Goal: Task Accomplishment & Management: Use online tool/utility

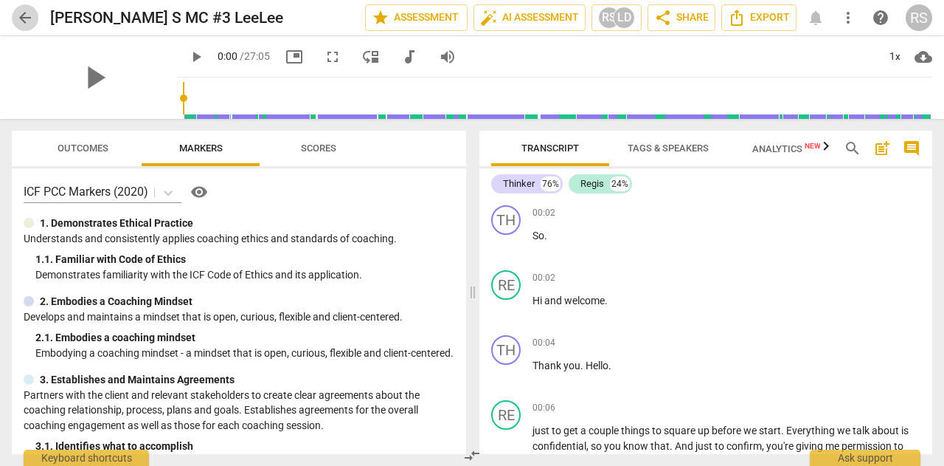
click at [30, 20] on span "arrow_back" at bounding box center [25, 18] width 18 height 18
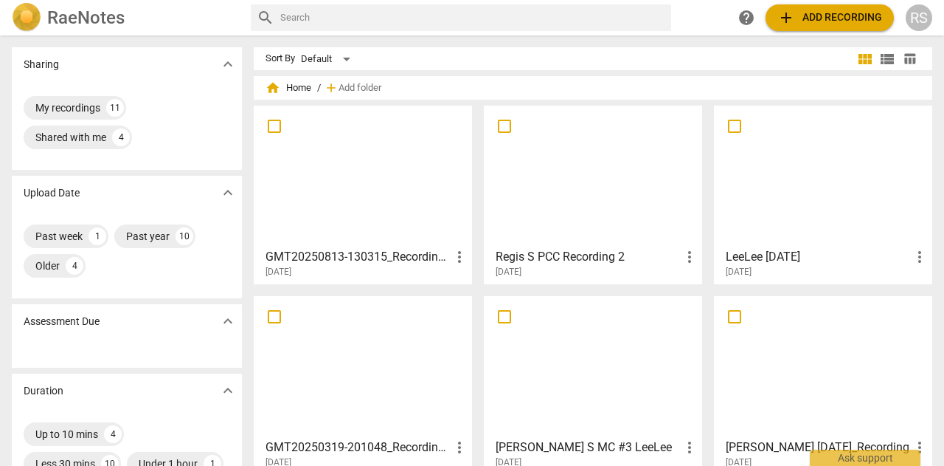
click at [454, 256] on span "more_vert" at bounding box center [460, 257] width 18 height 18
click at [365, 257] on div at bounding box center [472, 233] width 944 height 466
click at [295, 256] on h3 "GMT20250813-130315_Recording_gallery_1280x720 (6)" at bounding box center [358, 257] width 185 height 18
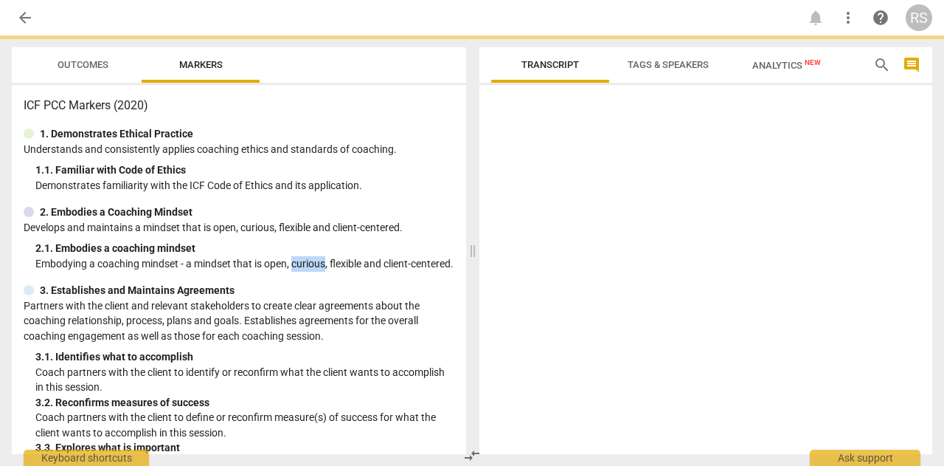
click at [295, 256] on p "Embodying a coaching mindset - a mindset that is open, curious, flexible and cl…" at bounding box center [244, 263] width 419 height 15
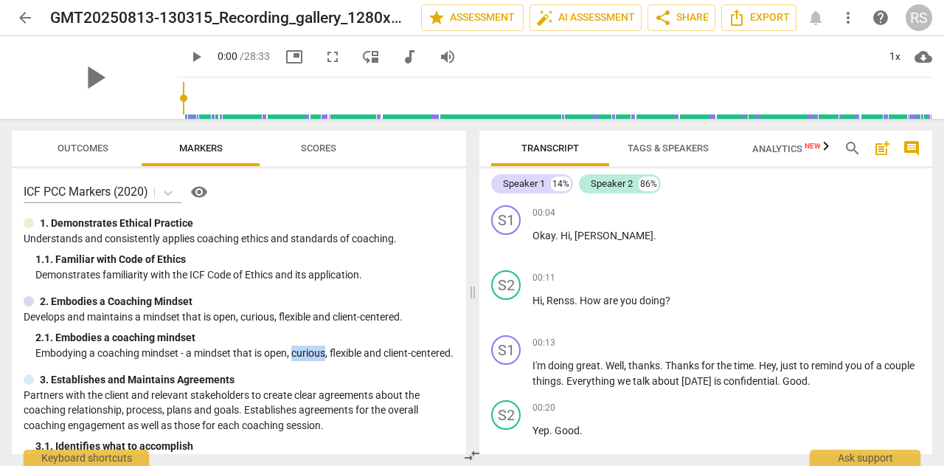
click at [24, 18] on span "arrow_back" at bounding box center [25, 18] width 18 height 18
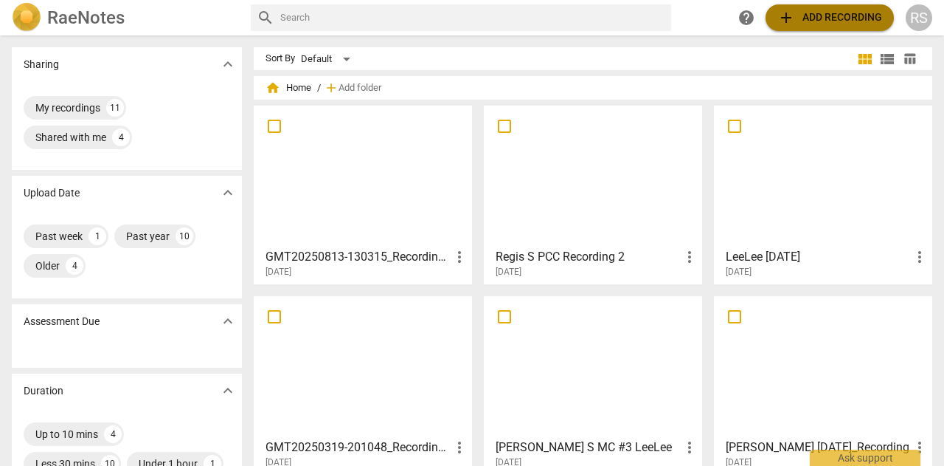
click at [825, 13] on span "add Add recording" at bounding box center [830, 18] width 105 height 18
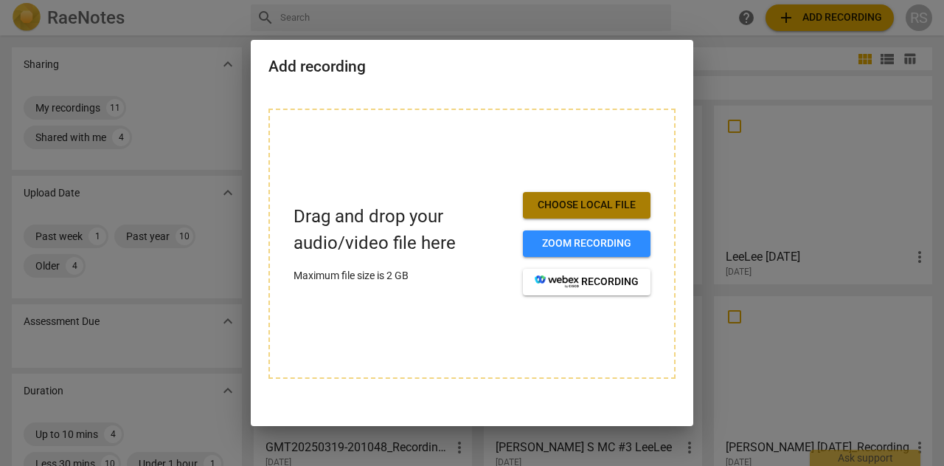
click at [611, 201] on span "Choose local file" at bounding box center [587, 205] width 104 height 15
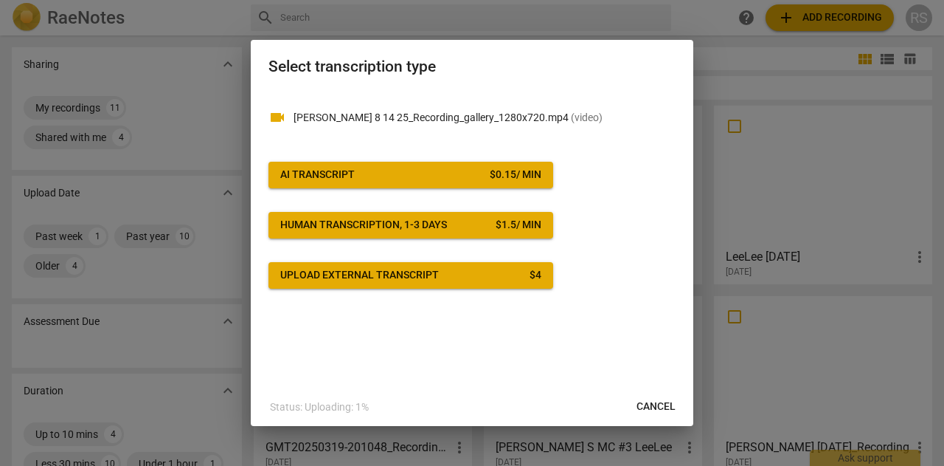
click at [429, 175] on span "AI Transcript $ 0.15 / min" at bounding box center [410, 174] width 261 height 15
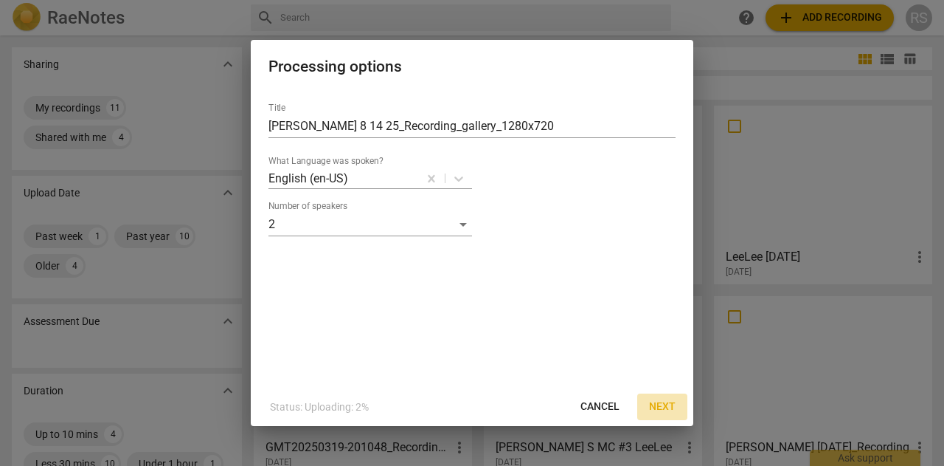
click at [658, 406] on span "Next" at bounding box center [662, 406] width 27 height 15
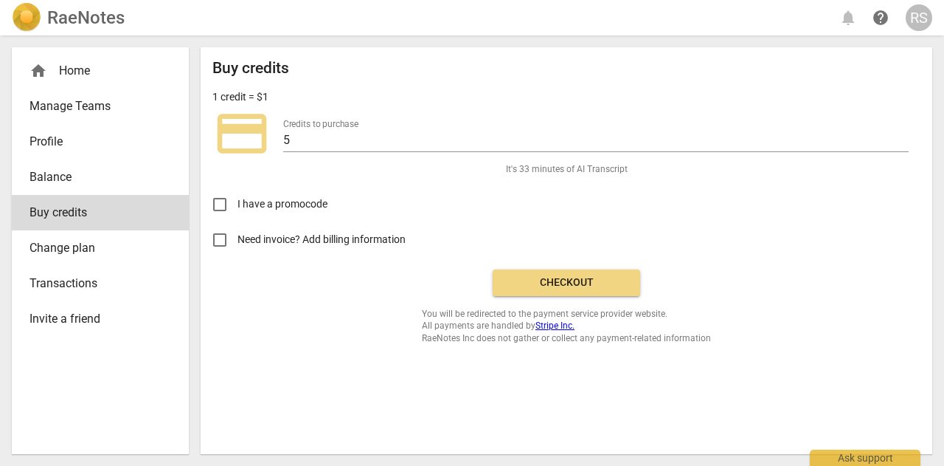
click at [590, 277] on span "Checkout" at bounding box center [567, 282] width 124 height 15
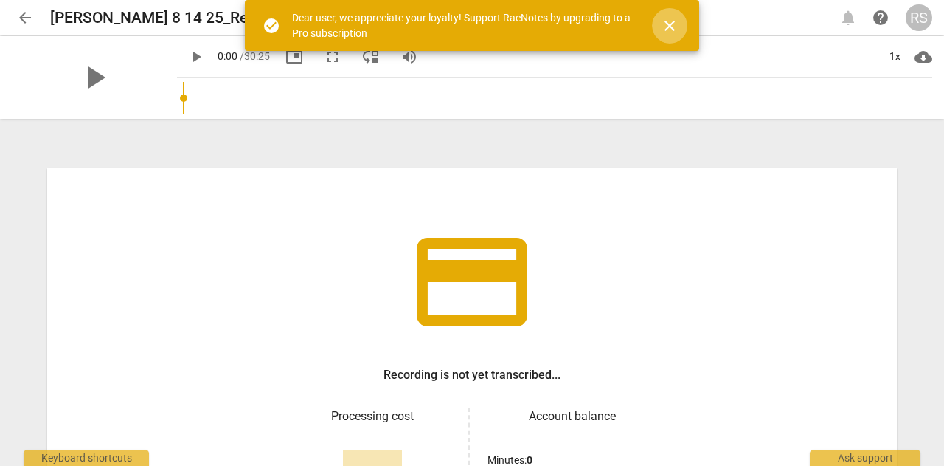
click at [671, 18] on span "close" at bounding box center [670, 26] width 18 height 18
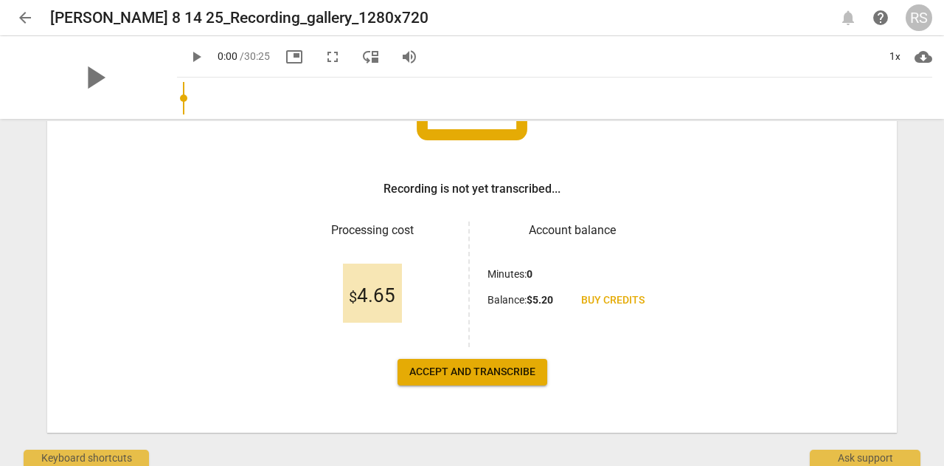
scroll to position [187, 0]
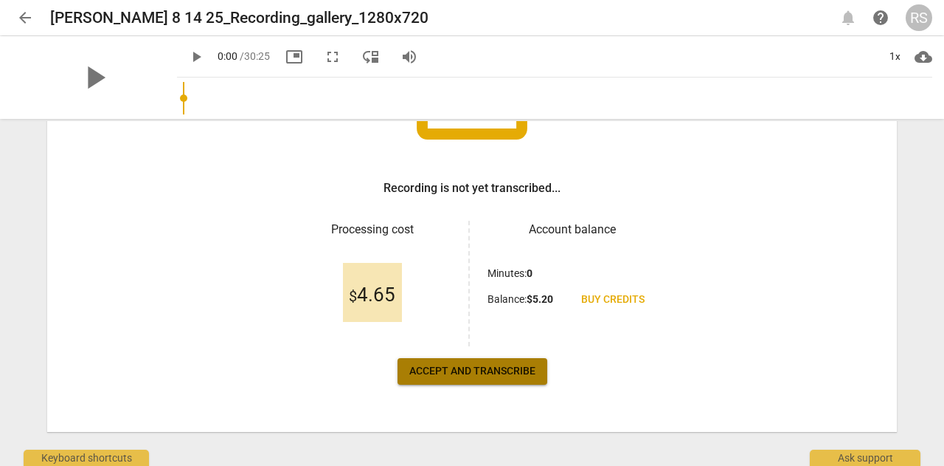
click at [457, 370] on span "Accept and transcribe" at bounding box center [472, 371] width 126 height 15
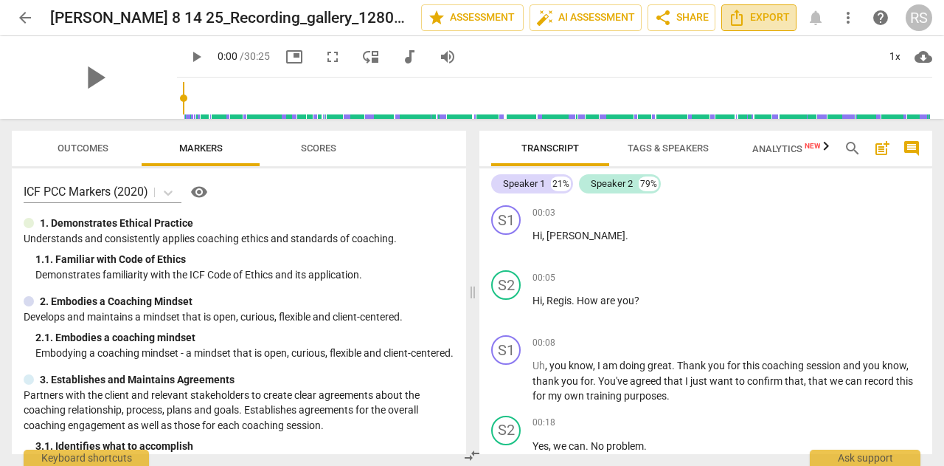
click at [747, 18] on span "Export" at bounding box center [759, 18] width 62 height 18
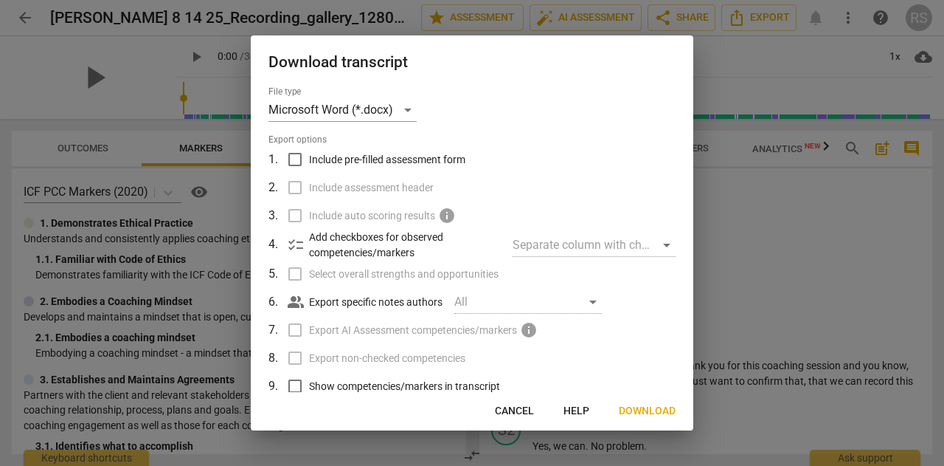
click at [744, 284] on div at bounding box center [472, 233] width 944 height 466
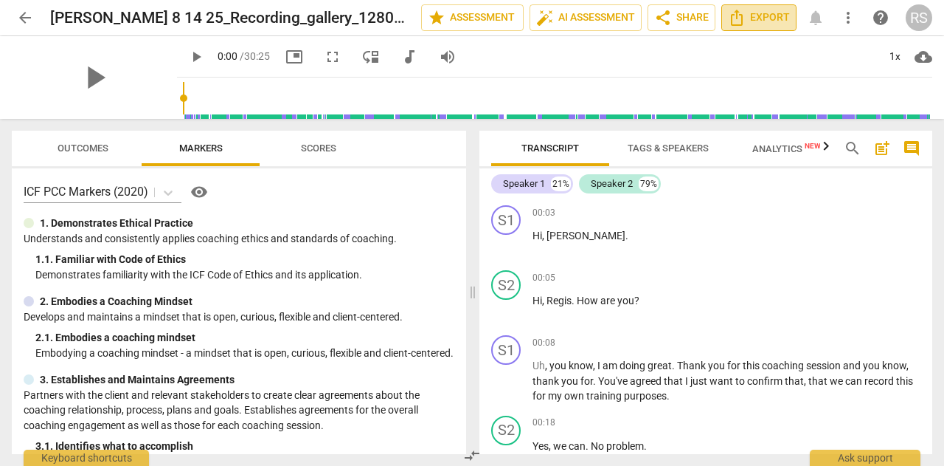
click at [751, 15] on span "Export" at bounding box center [759, 18] width 62 height 18
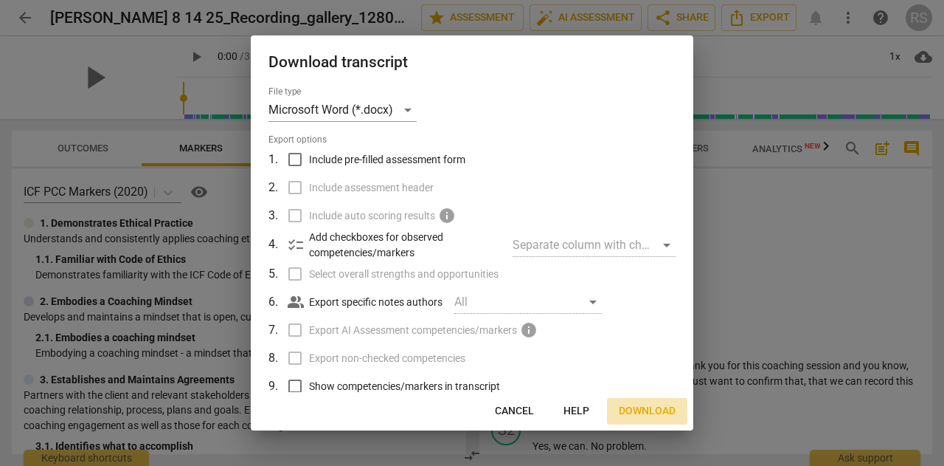
click at [649, 402] on button "Download" at bounding box center [647, 411] width 80 height 27
